Goal: Task Accomplishment & Management: Use online tool/utility

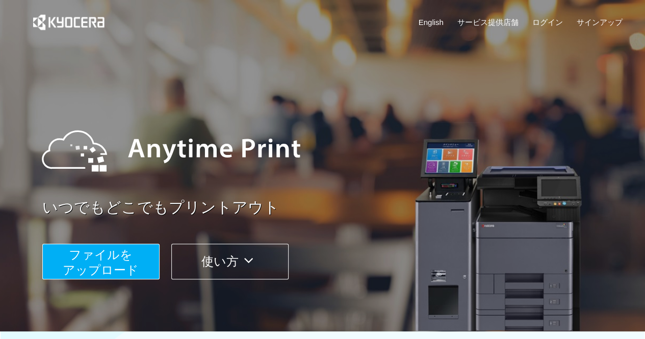
click at [101, 255] on span "ファイルを ​​アップロード" at bounding box center [101, 262] width 76 height 29
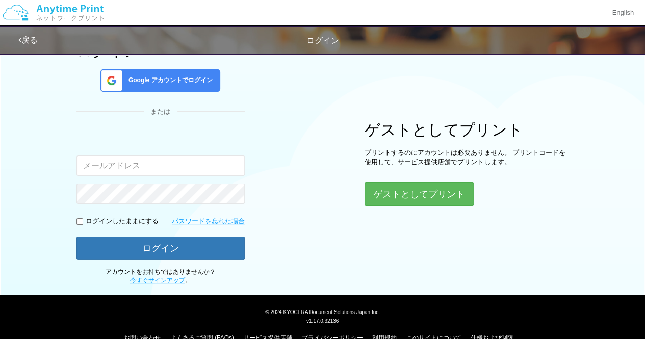
scroll to position [71, 0]
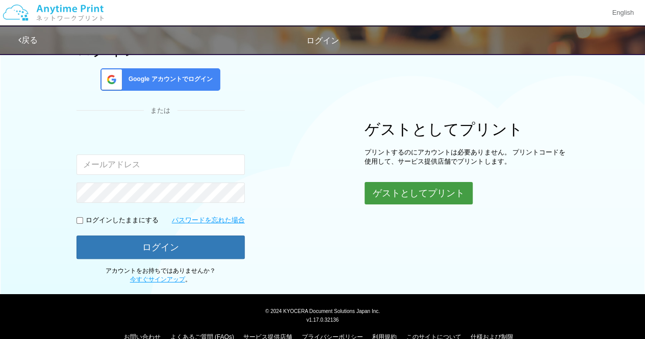
click at [391, 187] on button "ゲストとしてプリント" at bounding box center [419, 193] width 108 height 22
click at [393, 193] on button "ゲストとしてプリント" at bounding box center [419, 193] width 108 height 22
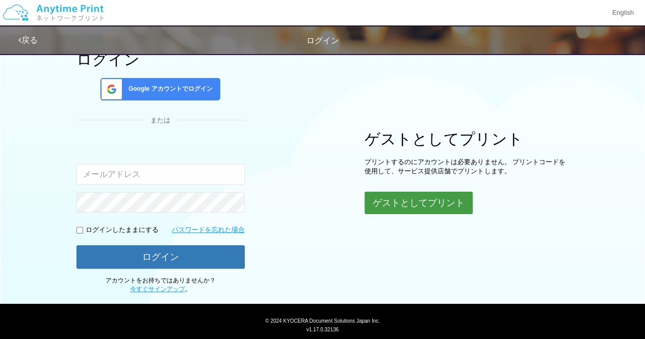
scroll to position [61, 0]
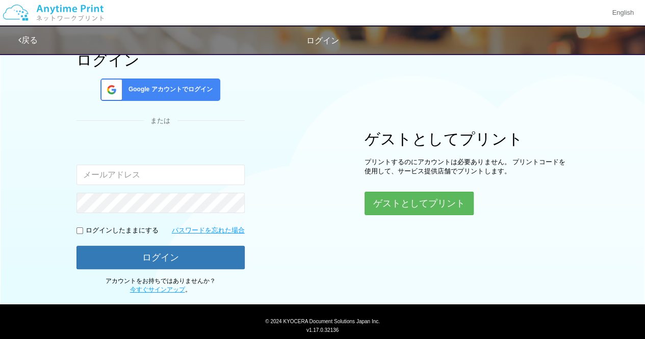
click at [184, 85] on span "Google アカウントでログイン" at bounding box center [168, 89] width 88 height 9
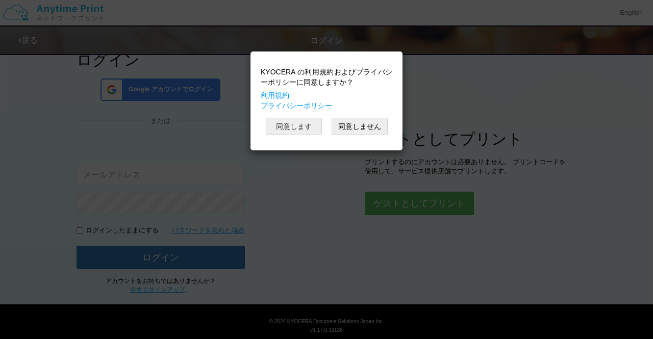
click at [308, 124] on button "同意します" at bounding box center [294, 126] width 56 height 17
click at [299, 122] on button "同意します" at bounding box center [294, 126] width 56 height 17
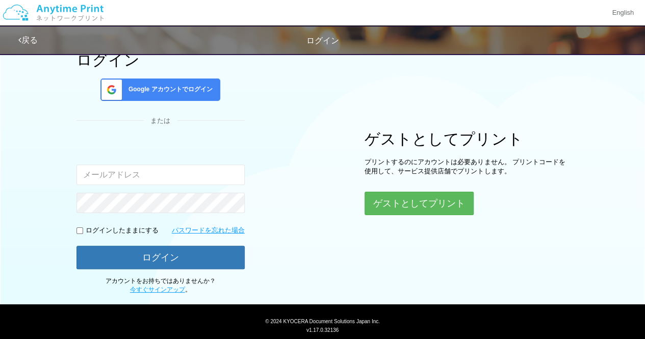
scroll to position [0, 0]
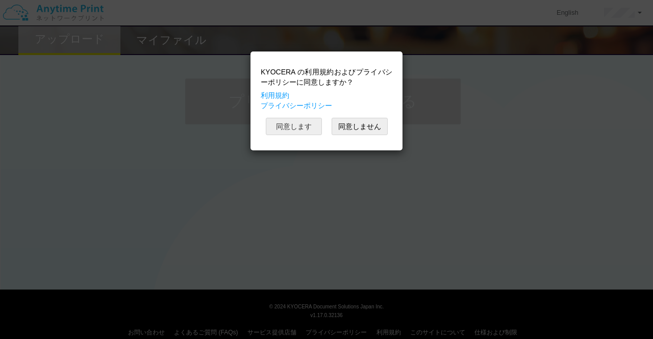
click at [306, 121] on button "同意します" at bounding box center [294, 126] width 56 height 17
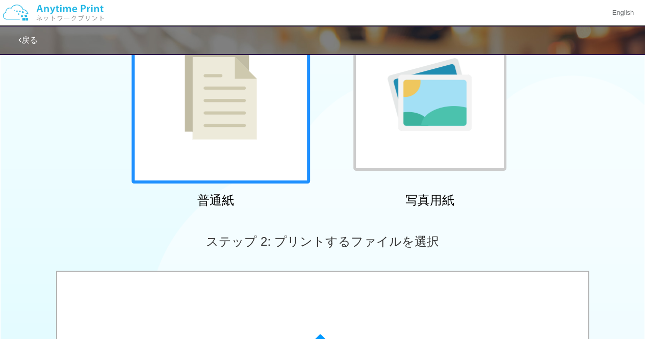
scroll to position [117, 0]
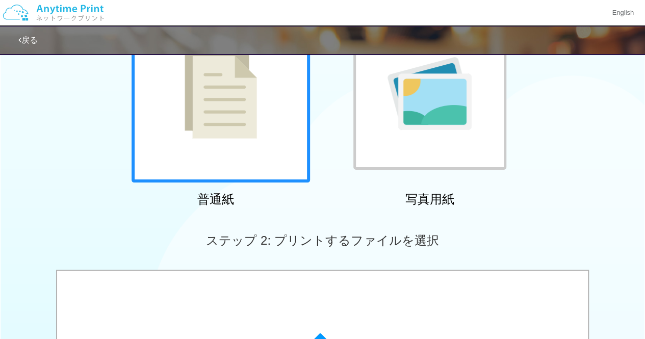
click at [388, 130] on div at bounding box center [429, 93] width 153 height 153
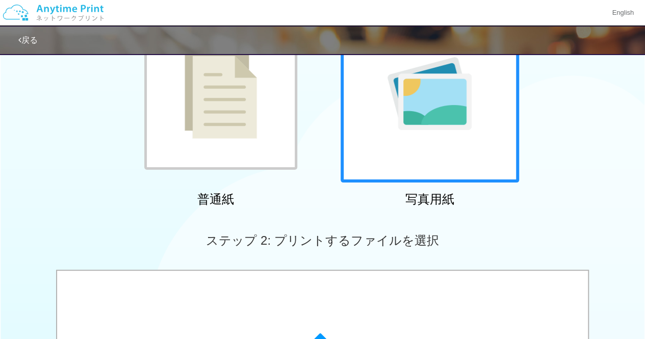
click at [274, 130] on div at bounding box center [220, 93] width 153 height 153
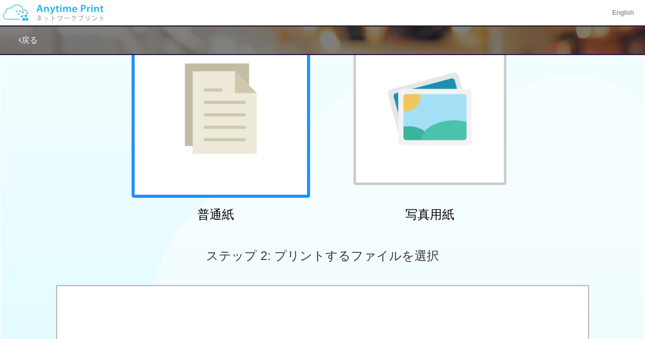
scroll to position [81, 0]
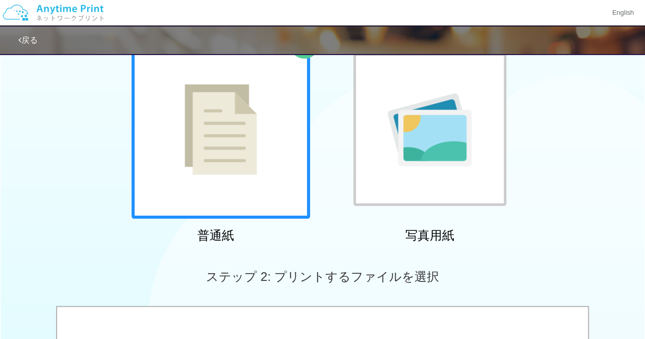
click at [398, 180] on div at bounding box center [429, 129] width 153 height 153
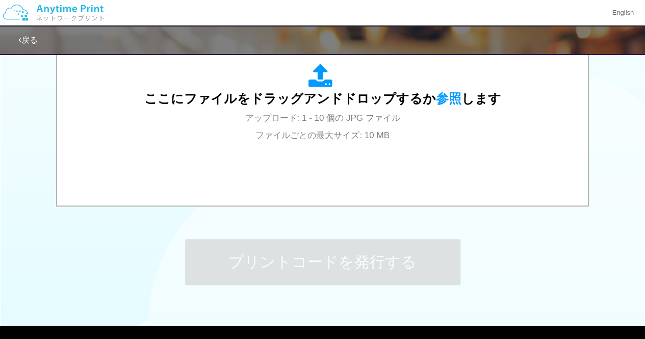
scroll to position [436, 0]
